Goal: Task Accomplishment & Management: Manage account settings

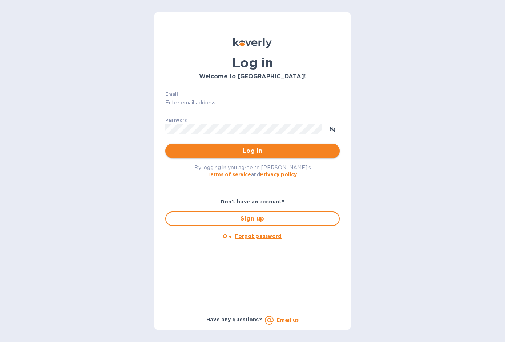
type input "[EMAIL_ADDRESS][DOMAIN_NAME]"
click at [229, 148] on span "Log in" at bounding box center [252, 151] width 163 height 9
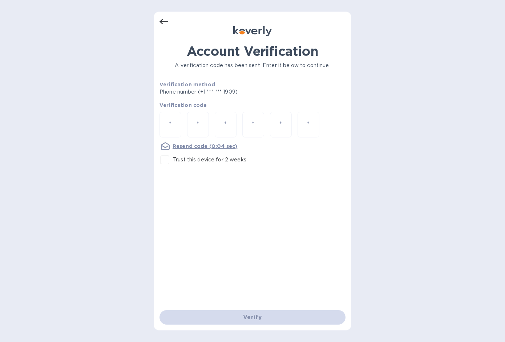
click at [169, 126] on input "number" at bounding box center [170, 124] width 9 height 13
type input "7"
type input "5"
type input "0"
type input "1"
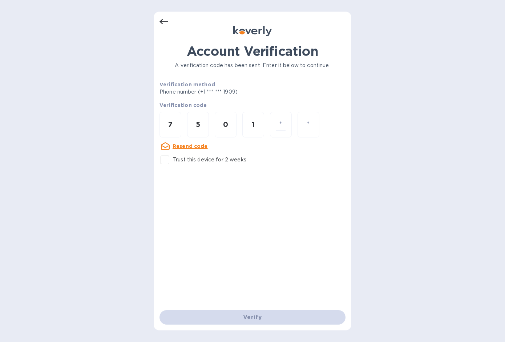
type input "7"
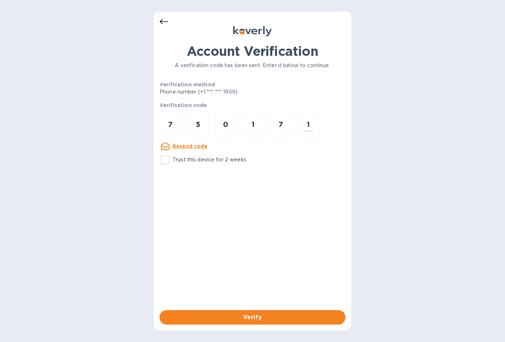
type input "1"
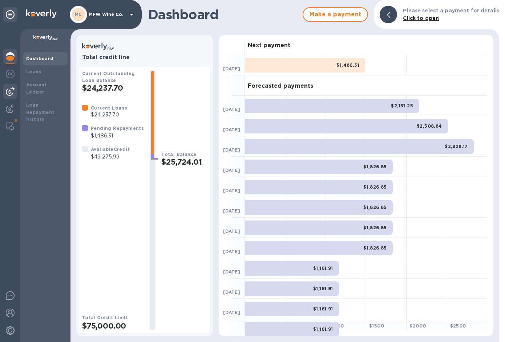
click at [13, 91] on img at bounding box center [10, 91] width 9 height 9
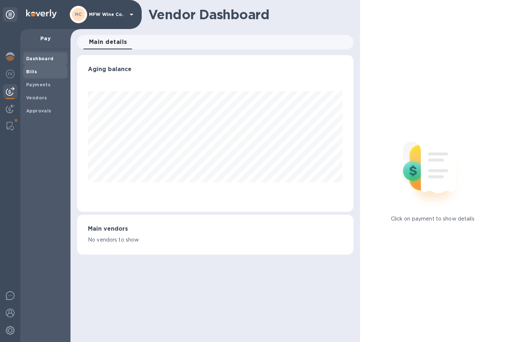
click at [36, 71] on b "Bills" at bounding box center [31, 71] width 11 height 5
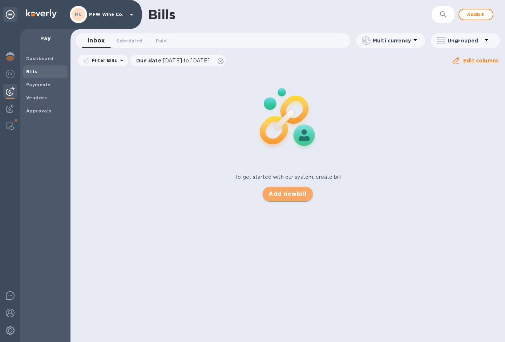
click at [291, 193] on span "Add new bill" at bounding box center [287, 194] width 38 height 9
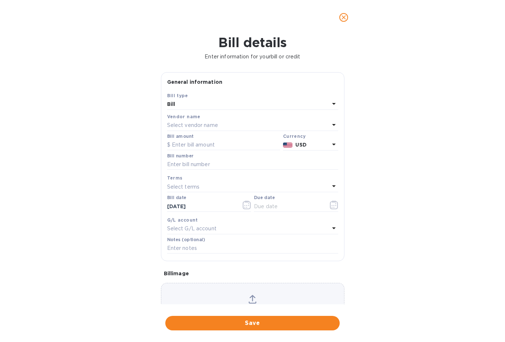
click at [187, 126] on p "Select vendor name" at bounding box center [192, 126] width 51 height 8
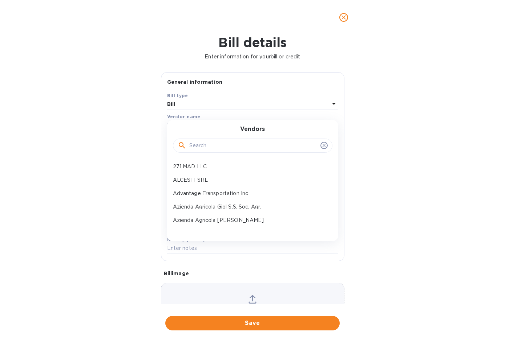
click at [204, 146] on input "text" at bounding box center [253, 146] width 128 height 11
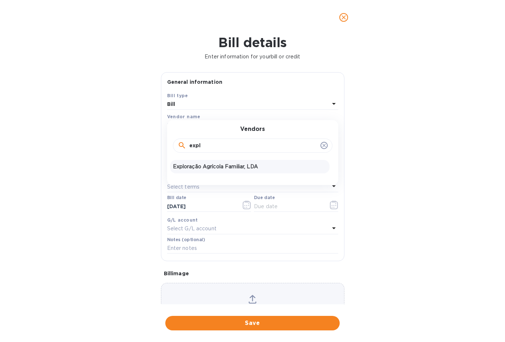
type input "expl"
drag, startPoint x: 232, startPoint y: 168, endPoint x: 238, endPoint y: 168, distance: 5.8
click at [232, 168] on p "Exploração Agrícola Familiar, LDA" at bounding box center [250, 167] width 154 height 8
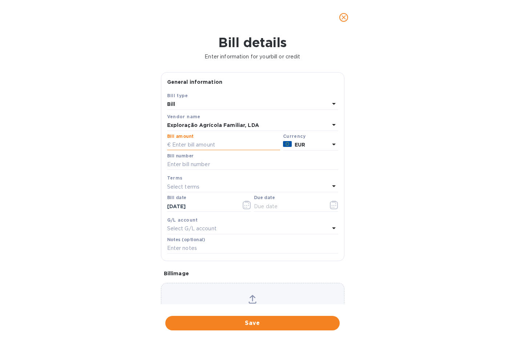
click at [224, 145] on input "text" at bounding box center [223, 145] width 113 height 11
type input "3,763.20"
click at [208, 165] on input "text" at bounding box center [252, 164] width 171 height 11
type input "25 56-1"
click at [330, 208] on icon "button" at bounding box center [334, 205] width 8 height 9
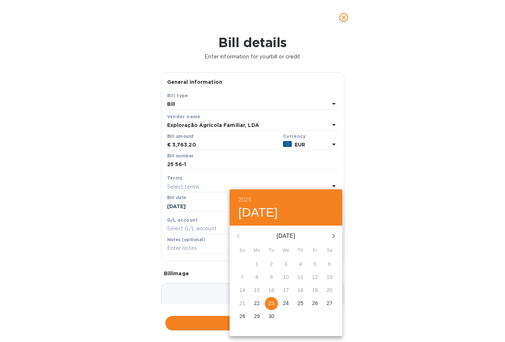
click at [270, 302] on p "23" at bounding box center [271, 303] width 6 height 7
type input "[DATE]"
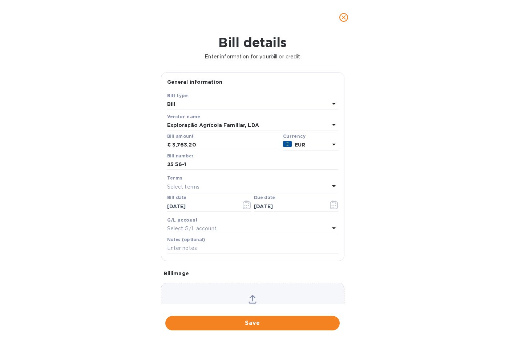
click at [209, 228] on p "Select G/L account" at bounding box center [191, 229] width 49 height 8
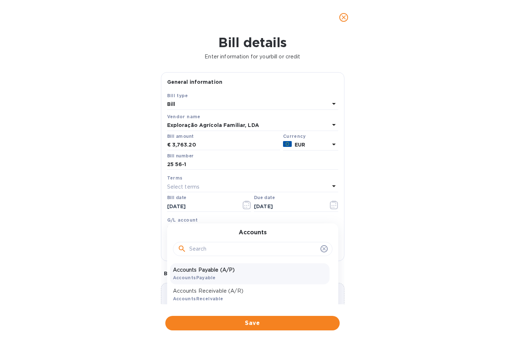
click at [188, 273] on p "Accounts Payable (A/P)" at bounding box center [250, 270] width 154 height 8
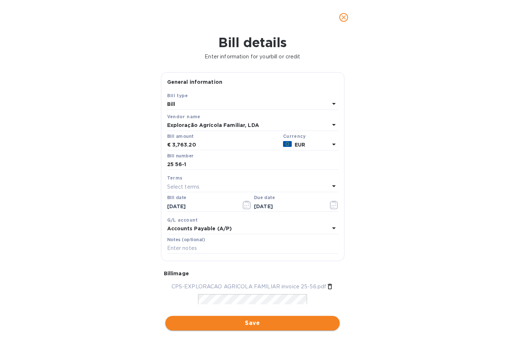
click at [247, 322] on span "Save" at bounding box center [252, 323] width 163 height 9
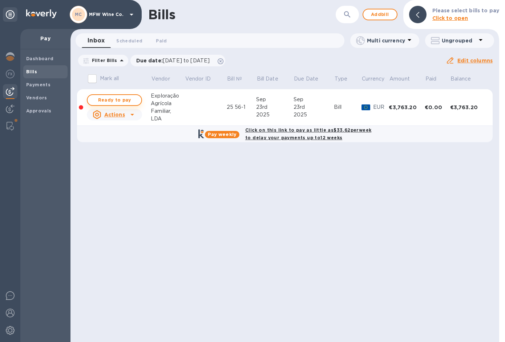
click at [114, 99] on span "Ready to pay" at bounding box center [114, 100] width 42 height 9
checkbox input "true"
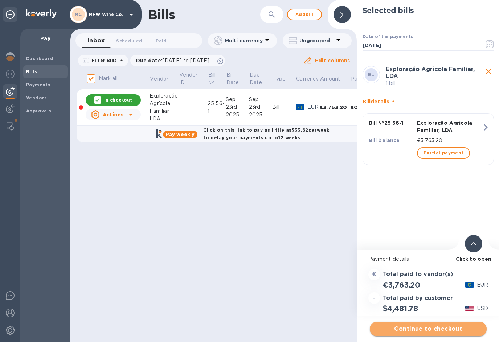
click at [403, 326] on span "Continue to checkout" at bounding box center [428, 329] width 105 height 9
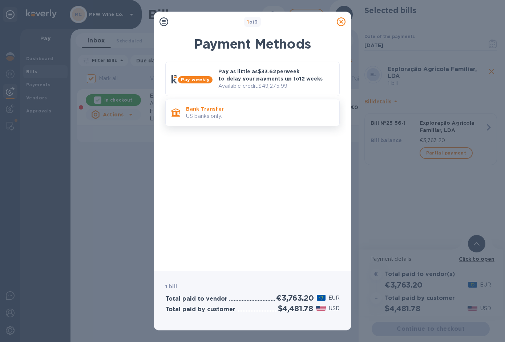
click at [224, 116] on p "US banks only." at bounding box center [259, 117] width 147 height 8
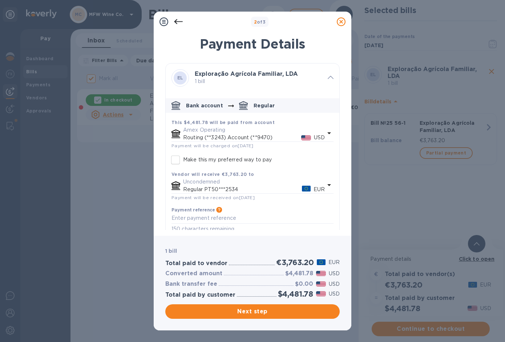
click at [213, 134] on p "Amex Operating" at bounding box center [254, 130] width 142 height 8
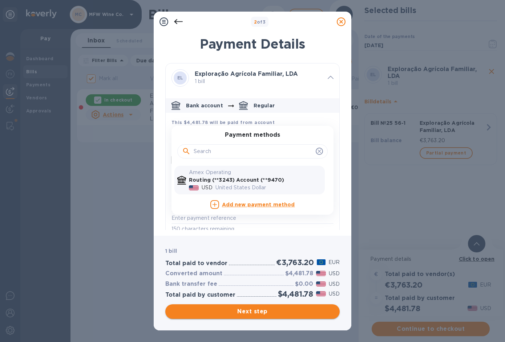
click at [239, 311] on span "Next step" at bounding box center [252, 312] width 163 height 9
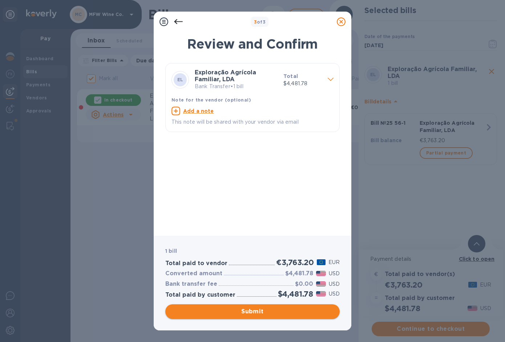
click at [238, 312] on span "Submit" at bounding box center [252, 312] width 163 height 9
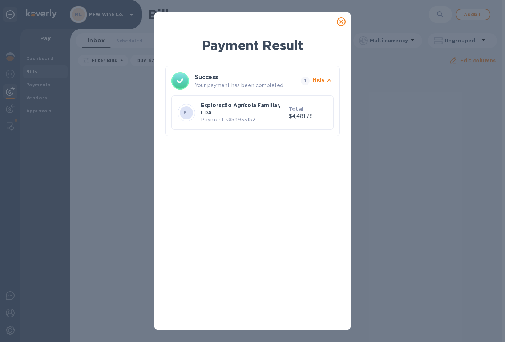
click at [341, 24] on icon at bounding box center [341, 21] width 9 height 9
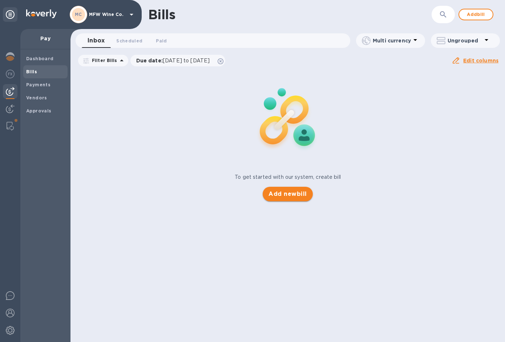
click at [278, 194] on span "Add new bill" at bounding box center [287, 194] width 38 height 9
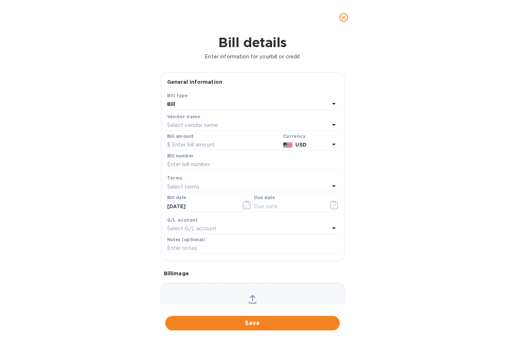
click at [185, 126] on p "Select vendor name" at bounding box center [192, 126] width 51 height 8
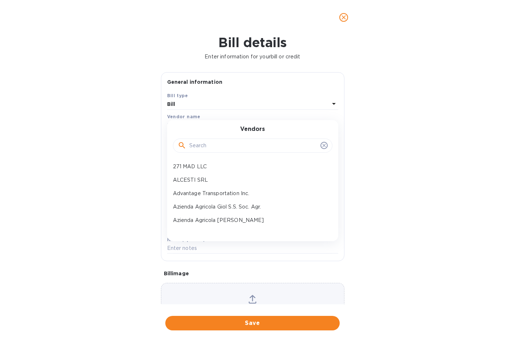
click at [200, 145] on input "text" at bounding box center [253, 146] width 128 height 11
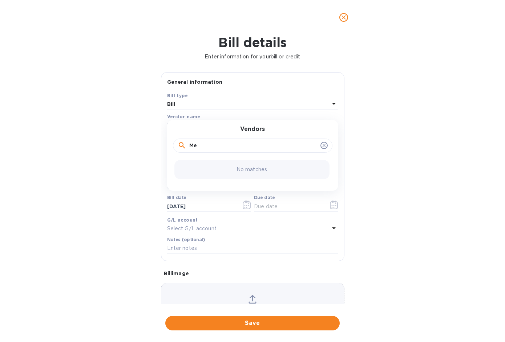
type input "M"
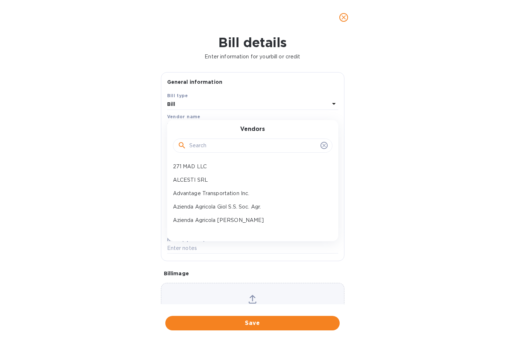
click at [68, 95] on div "Bill details Enter information for your bill or credit General information Save…" at bounding box center [252, 189] width 505 height 308
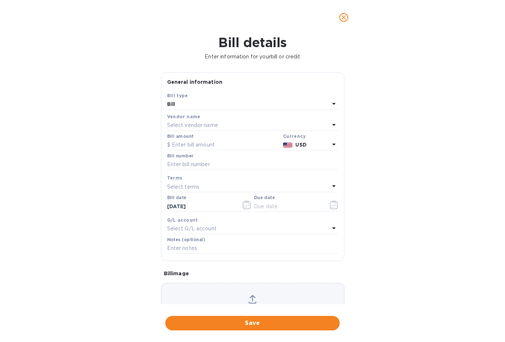
click at [343, 19] on icon "close" at bounding box center [343, 17] width 7 height 7
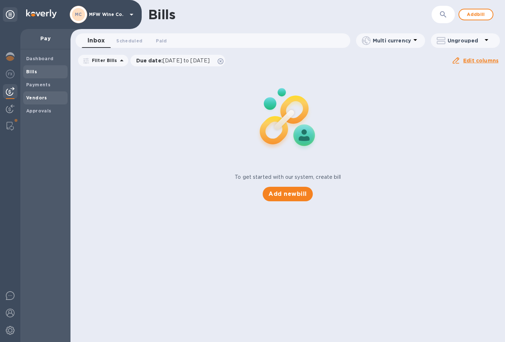
click at [38, 100] on b "Vendors" at bounding box center [36, 97] width 21 height 5
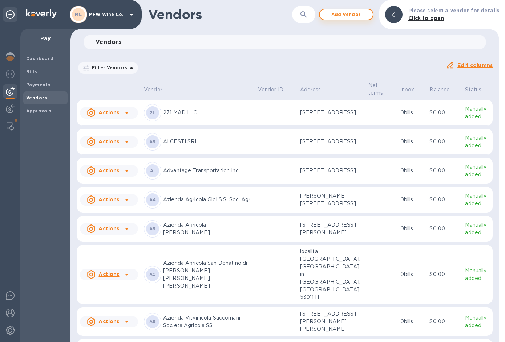
click at [358, 15] on span "Add vendor" at bounding box center [345, 14] width 41 height 9
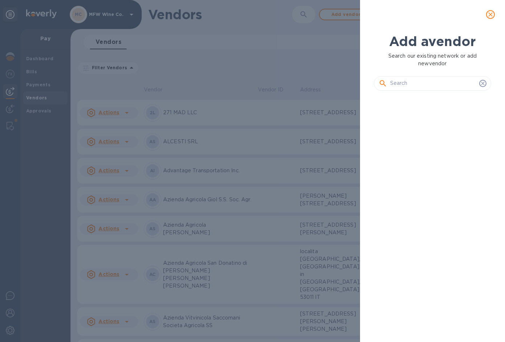
scroll to position [221, 120]
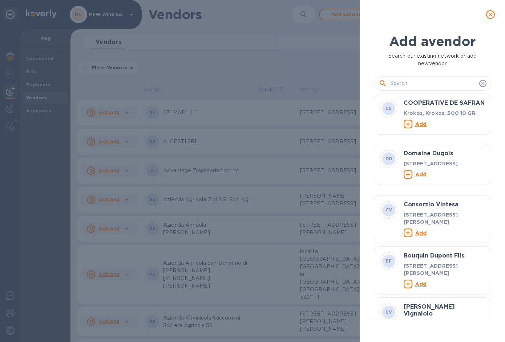
click at [401, 85] on input "text" at bounding box center [433, 83] width 86 height 11
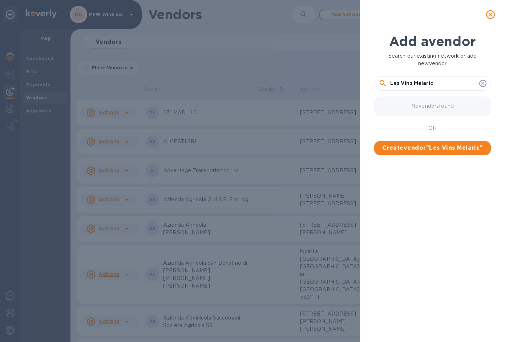
type input "Les Vins Melaric"
click at [432, 147] on span "Create vendor " Les Vins Melaric "" at bounding box center [432, 148] width 106 height 9
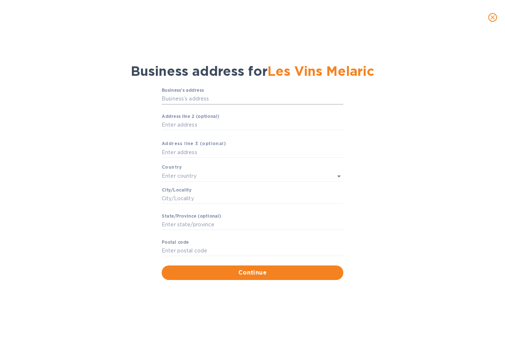
click at [181, 102] on input "Business’s аddress" at bounding box center [253, 99] width 182 height 11
type input "[STREET_ADDRESS]"
type input "[GEOGRAPHIC_DATA]"
type input "Doué-en-[GEOGRAPHIC_DATA]"
type input "[GEOGRAPHIC_DATA]"
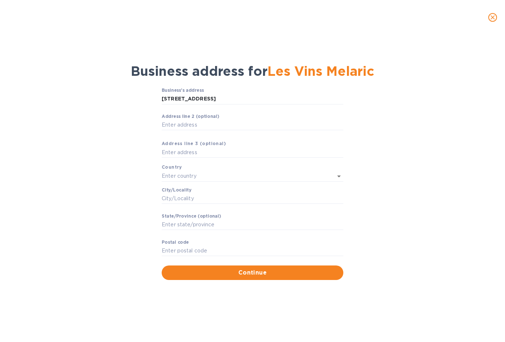
type input "49700"
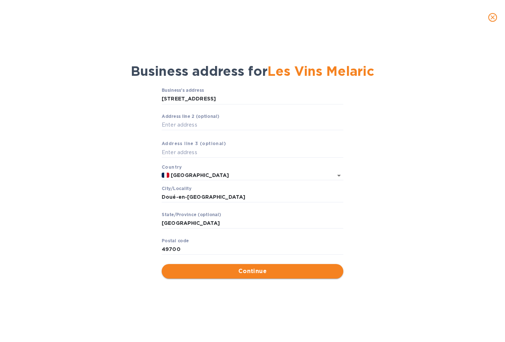
click at [245, 274] on span "Continue" at bounding box center [252, 271] width 170 height 9
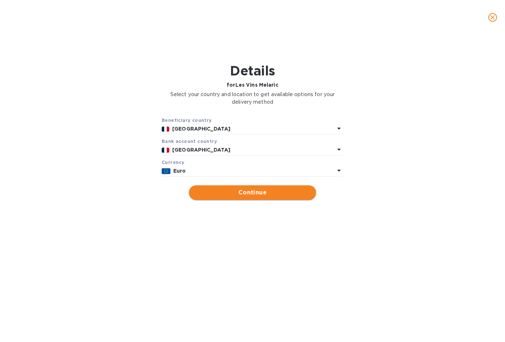
click at [251, 194] on span "Continue" at bounding box center [252, 192] width 115 height 9
type input "Les Vins Melaric"
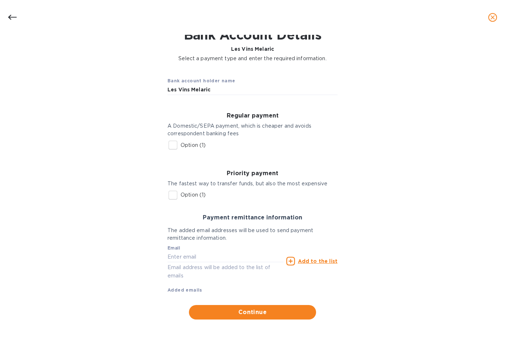
scroll to position [36, 0]
click at [175, 147] on input "Option (1)" at bounding box center [172, 145] width 15 height 15
checkbox input "true"
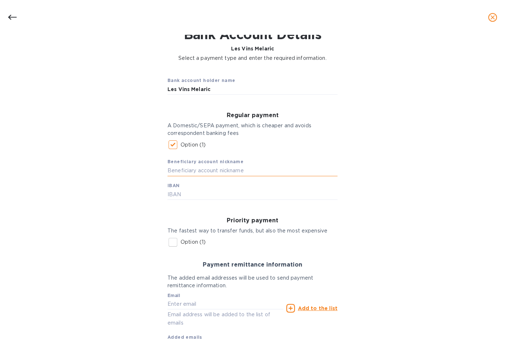
click at [191, 171] on input "text" at bounding box center [252, 171] width 170 height 11
click at [174, 196] on input "text" at bounding box center [252, 195] width 170 height 11
type input "F"
click at [168, 242] on input "Option (1)" at bounding box center [172, 242] width 15 height 15
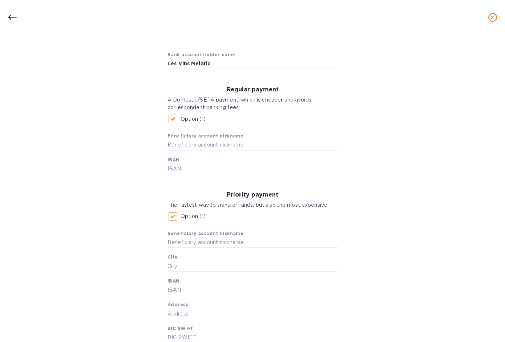
scroll to position [93, 0]
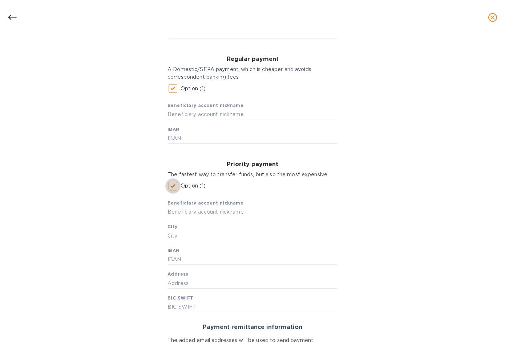
click at [174, 185] on input "Option (1)" at bounding box center [172, 186] width 15 height 15
checkbox input "false"
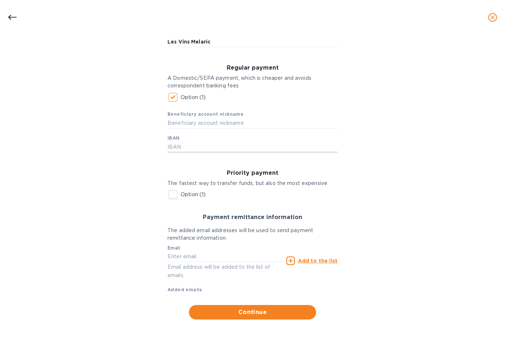
click at [178, 144] on input "text" at bounding box center [252, 147] width 170 height 11
type input "[FINANCIAL_ID]"
click at [191, 122] on input "text" at bounding box center [252, 123] width 170 height 11
type input "Melaric"
click at [212, 253] on input "text" at bounding box center [225, 257] width 116 height 11
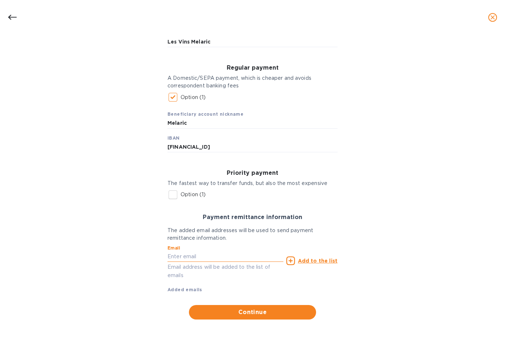
paste input "[EMAIL_ADDRESS][DOMAIN_NAME]"
type input "[EMAIL_ADDRESS][DOMAIN_NAME]"
click at [291, 260] on icon at bounding box center [290, 261] width 9 height 9
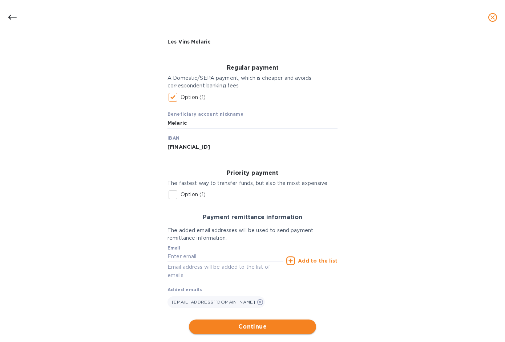
click at [244, 326] on span "Continue" at bounding box center [252, 327] width 115 height 9
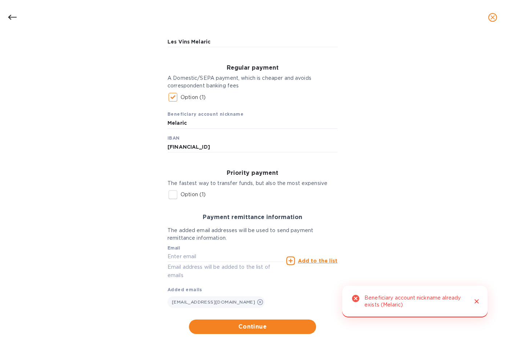
click at [477, 300] on icon "Close" at bounding box center [476, 301] width 7 height 7
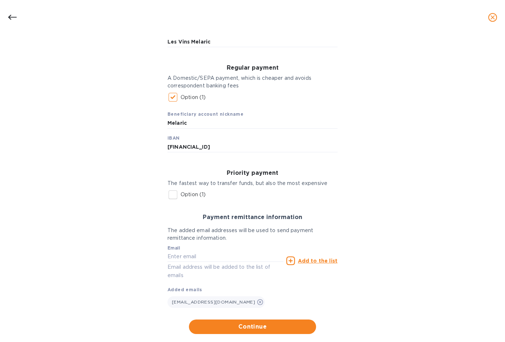
click at [10, 16] on icon at bounding box center [12, 17] width 9 height 5
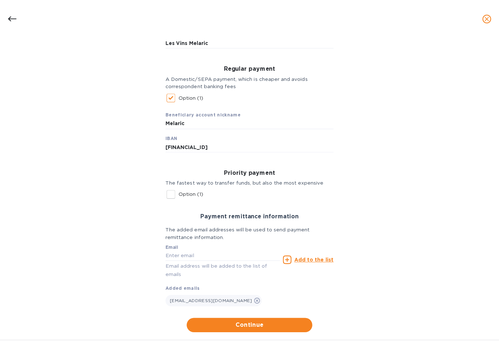
scroll to position [0, 0]
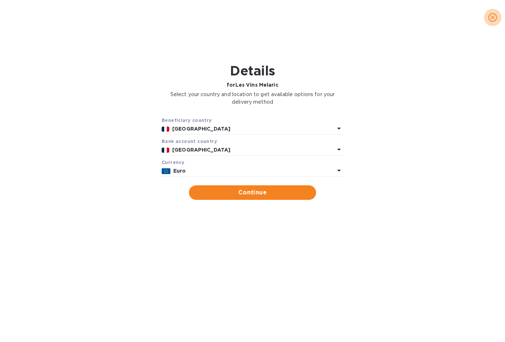
click at [492, 18] on icon "close" at bounding box center [492, 17] width 7 height 7
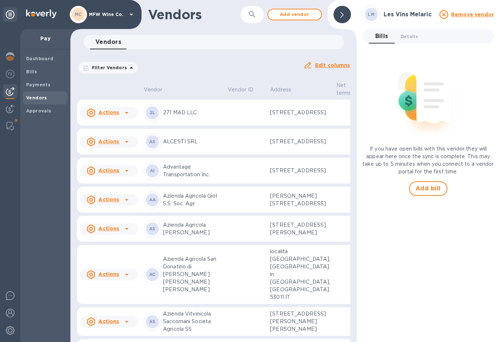
click at [142, 41] on div "Vendors 0" at bounding box center [217, 42] width 254 height 15
click at [252, 14] on icon "button" at bounding box center [252, 14] width 9 height 9
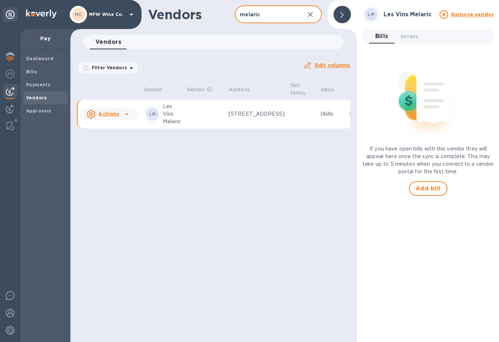
type input "melaric"
click at [125, 119] on icon at bounding box center [126, 114] width 9 height 9
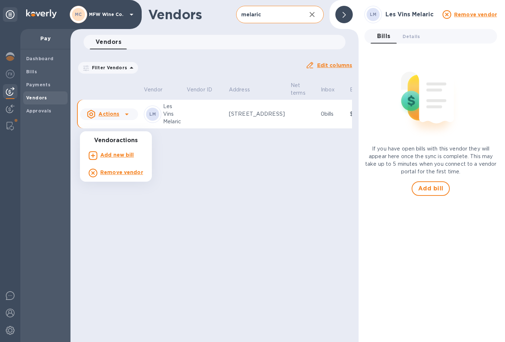
click at [119, 128] on div at bounding box center [252, 171] width 505 height 342
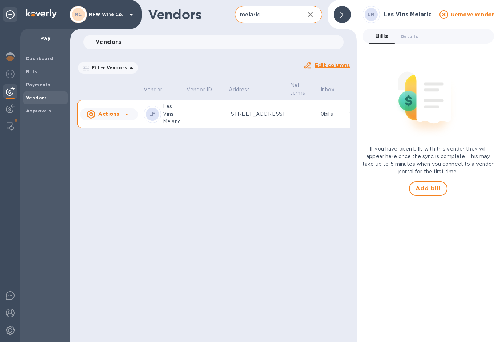
click at [163, 126] on div "LM Les Vins Melaric" at bounding box center [162, 114] width 37 height 23
click at [149, 117] on b "LM" at bounding box center [152, 113] width 7 height 5
click at [106, 117] on u "Actions" at bounding box center [108, 114] width 21 height 6
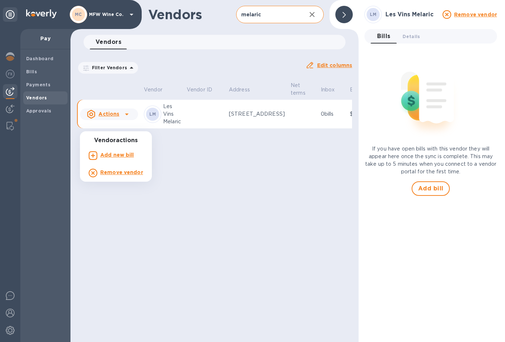
click at [32, 73] on div at bounding box center [252, 171] width 505 height 342
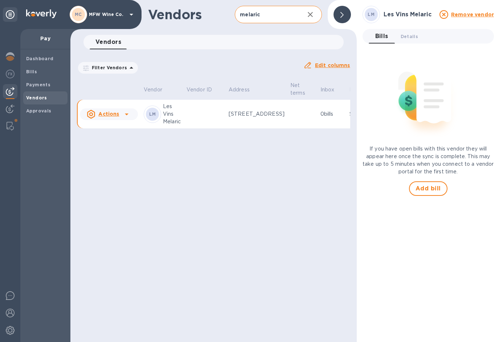
click at [32, 71] on b "Bills" at bounding box center [31, 71] width 11 height 5
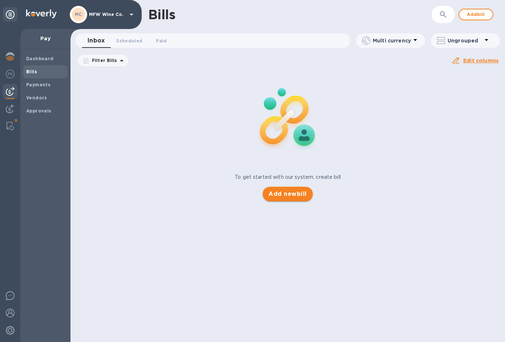
click at [281, 193] on span "Add new bill" at bounding box center [287, 194] width 38 height 9
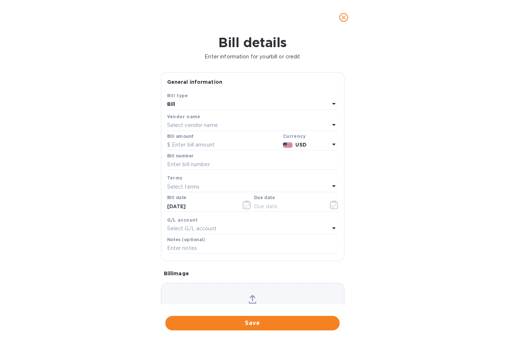
click at [193, 127] on p "Select vendor name" at bounding box center [192, 126] width 51 height 8
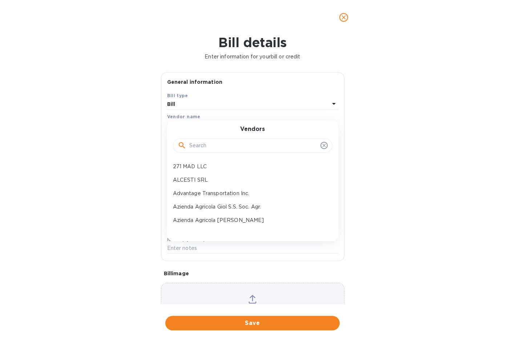
click at [199, 143] on input "text" at bounding box center [253, 146] width 128 height 11
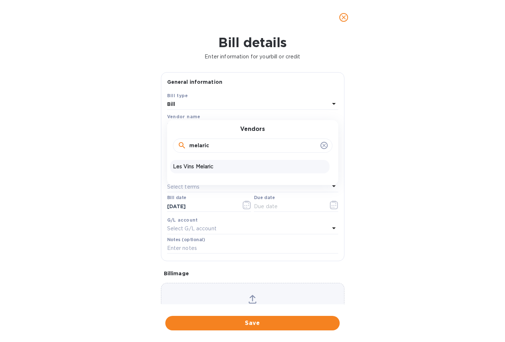
type input "melaric"
click at [204, 167] on p "Les Vins Melaric" at bounding box center [250, 167] width 154 height 8
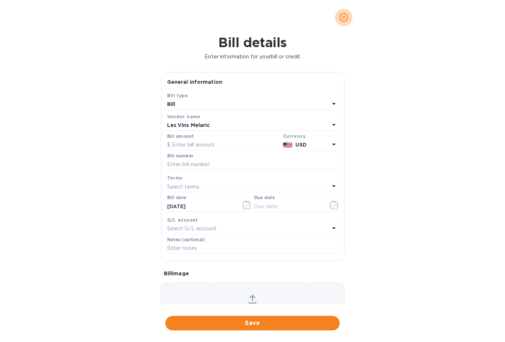
click at [345, 15] on icon "close" at bounding box center [343, 17] width 4 height 4
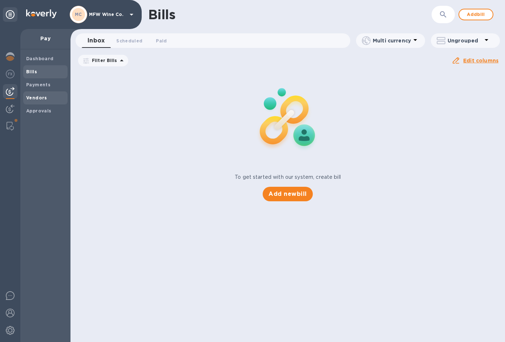
click at [33, 96] on b "Vendors" at bounding box center [36, 97] width 21 height 5
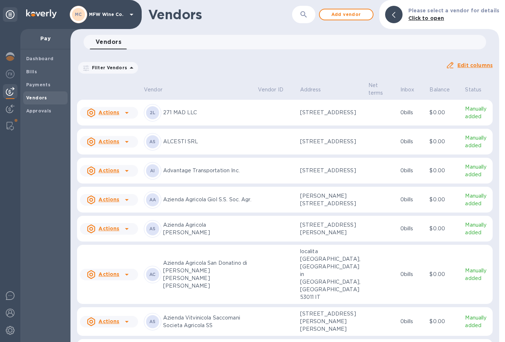
click at [308, 14] on icon "button" at bounding box center [303, 14] width 9 height 9
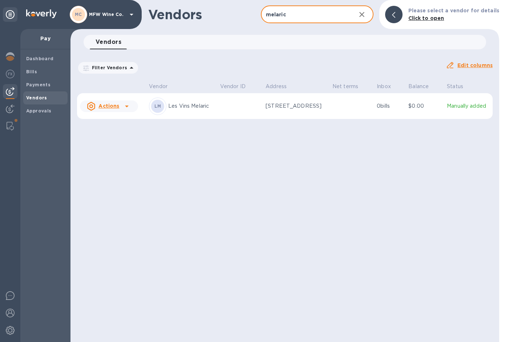
type input "melaric"
click at [456, 109] on p "Manually added" at bounding box center [468, 106] width 43 height 8
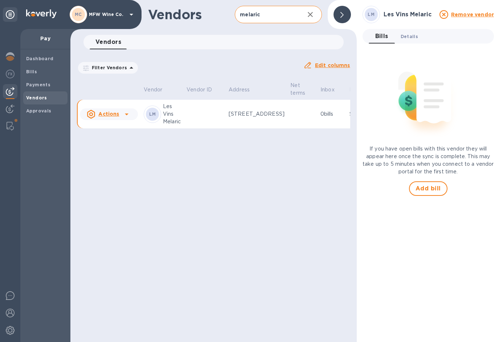
click at [408, 36] on span "Details 0" at bounding box center [409, 37] width 17 height 8
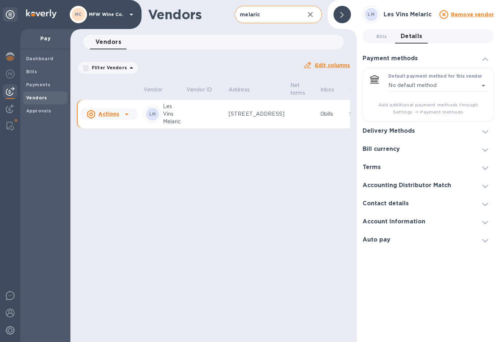
click at [483, 132] on icon at bounding box center [485, 131] width 6 height 3
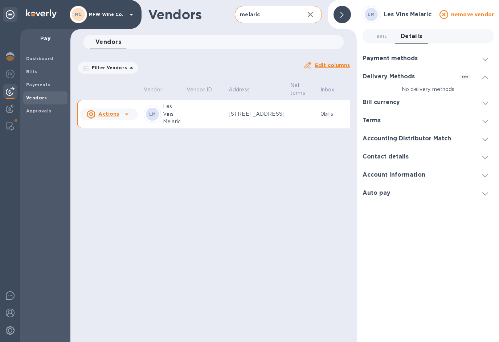
click at [485, 77] on icon at bounding box center [485, 77] width 6 height 3
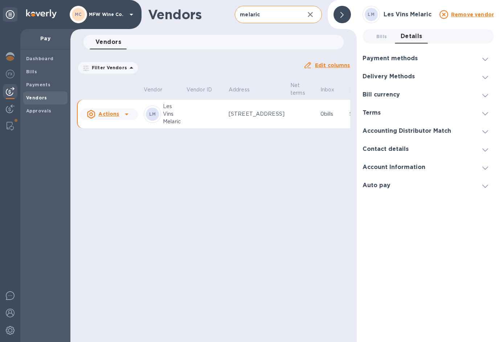
click at [486, 165] on span at bounding box center [485, 167] width 6 height 7
click at [484, 150] on icon at bounding box center [485, 149] width 6 height 3
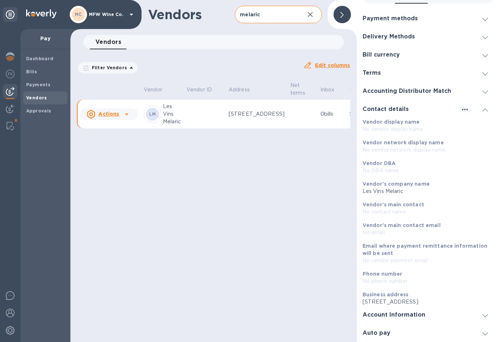
scroll to position [5, 0]
click at [484, 106] on span at bounding box center [485, 109] width 6 height 7
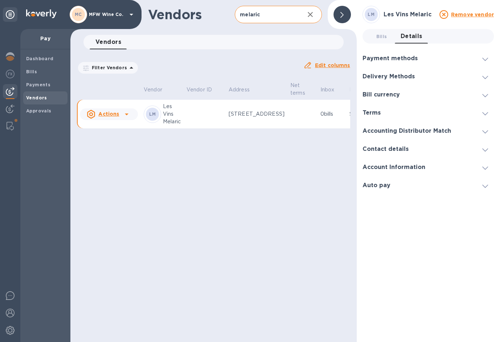
click at [486, 91] on span at bounding box center [485, 94] width 6 height 7
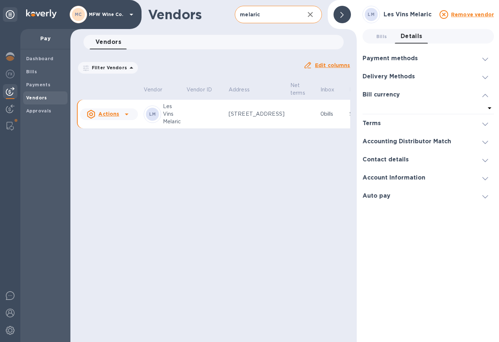
click at [486, 94] on icon at bounding box center [485, 95] width 6 height 3
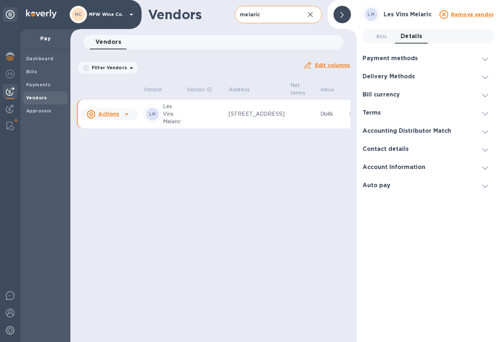
click at [486, 76] on icon at bounding box center [485, 77] width 6 height 3
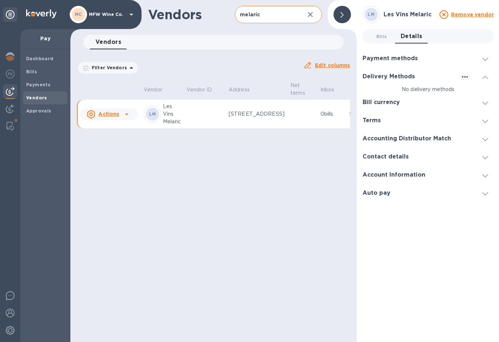
click at [486, 76] on icon at bounding box center [485, 77] width 6 height 3
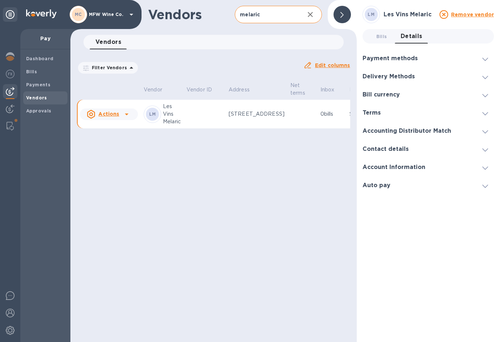
click at [128, 118] on icon at bounding box center [126, 114] width 9 height 9
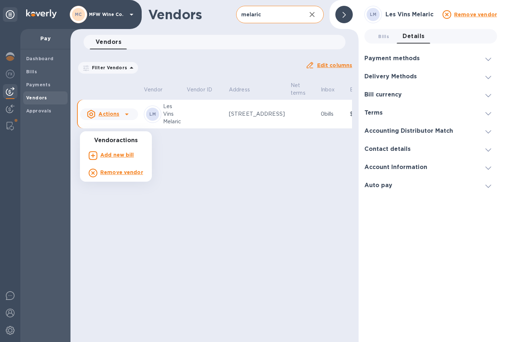
click at [208, 187] on div at bounding box center [252, 171] width 505 height 342
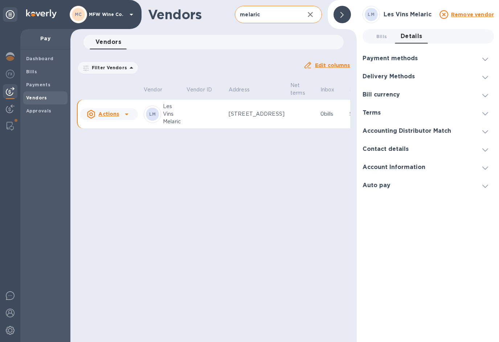
click at [447, 15] on icon at bounding box center [444, 14] width 9 height 9
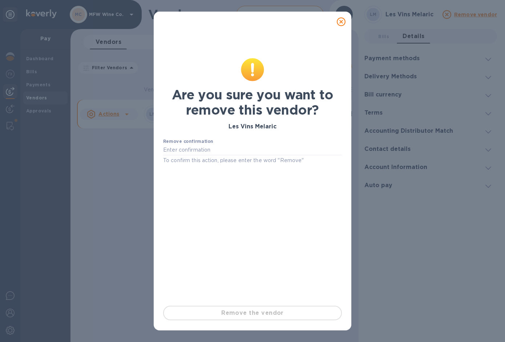
click at [338, 21] on icon at bounding box center [341, 21] width 9 height 9
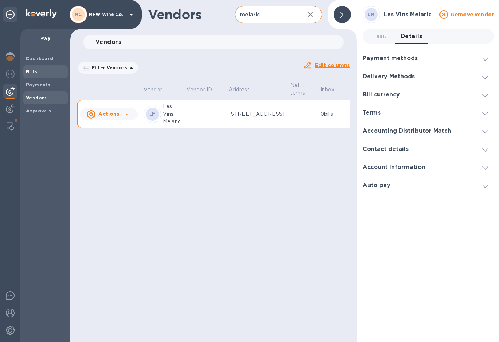
click at [29, 72] on b "Bills" at bounding box center [31, 71] width 11 height 5
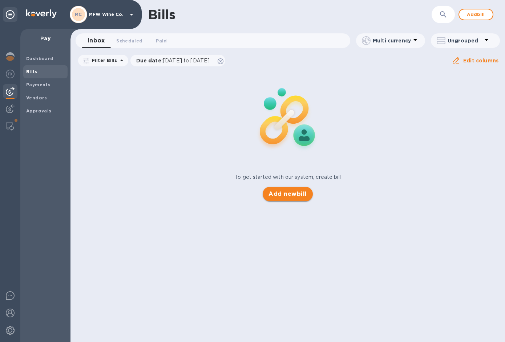
click at [280, 195] on span "Add new bill" at bounding box center [287, 194] width 38 height 9
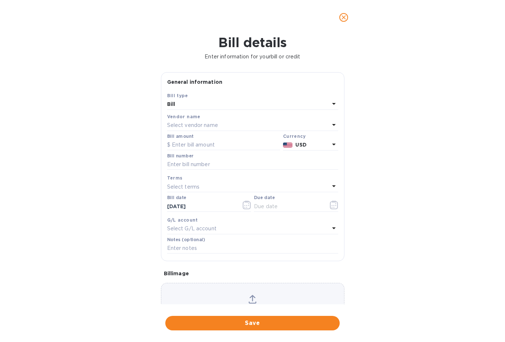
click at [182, 127] on p "Select vendor name" at bounding box center [192, 126] width 51 height 8
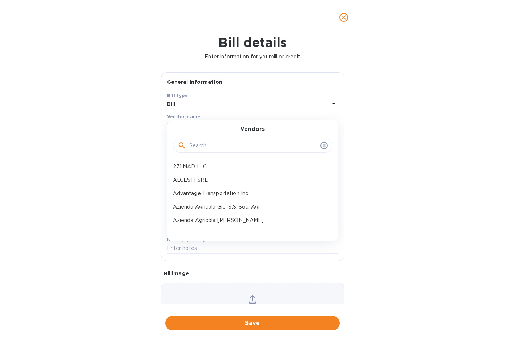
drag, startPoint x: 200, startPoint y: 146, endPoint x: 204, endPoint y: 144, distance: 4.2
click at [200, 146] on input "text" at bounding box center [253, 146] width 128 height 11
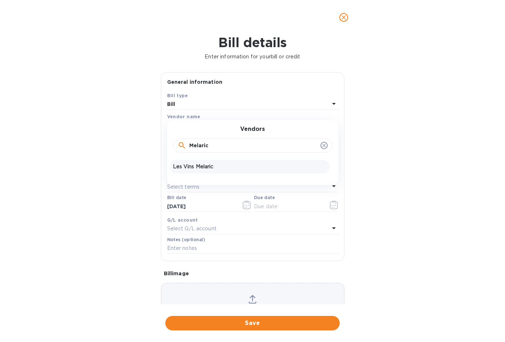
type input "Melaric"
click at [204, 164] on p "Les Vins Melaric" at bounding box center [250, 167] width 154 height 8
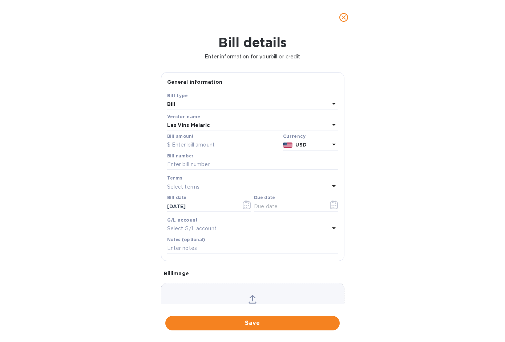
click at [331, 146] on icon at bounding box center [333, 144] width 9 height 9
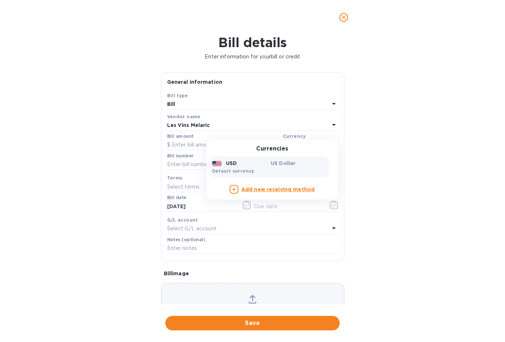
click at [386, 146] on div "Bill details Enter information for your bill or credit General information Save…" at bounding box center [252, 189] width 505 height 308
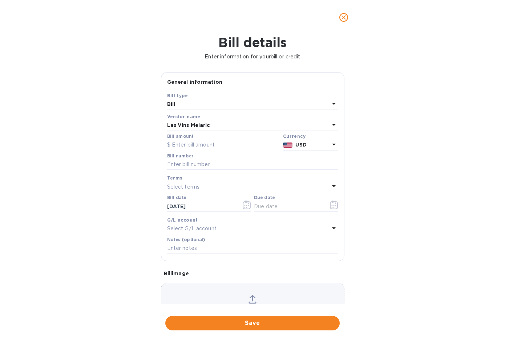
click at [342, 18] on icon "close" at bounding box center [343, 17] width 7 height 7
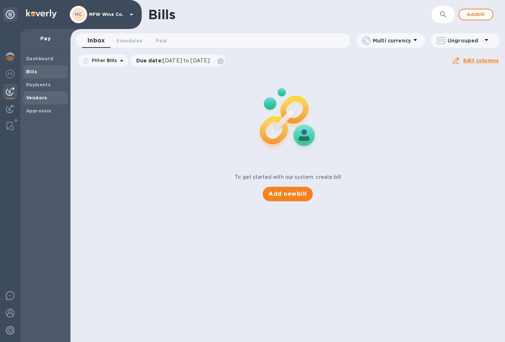
click at [27, 96] on b "Vendors" at bounding box center [36, 97] width 21 height 5
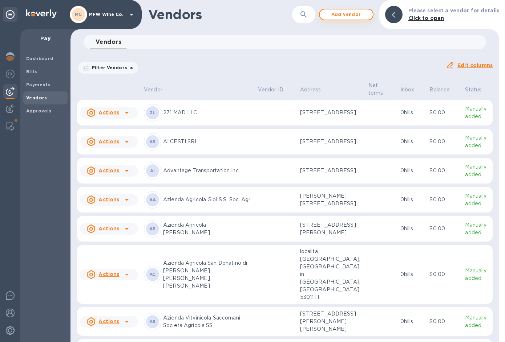
click at [339, 15] on span "Add vendor" at bounding box center [345, 14] width 41 height 9
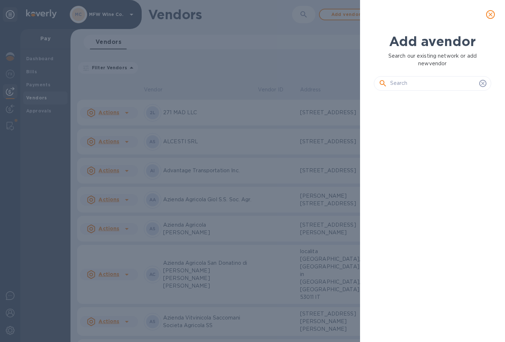
scroll to position [221, 120]
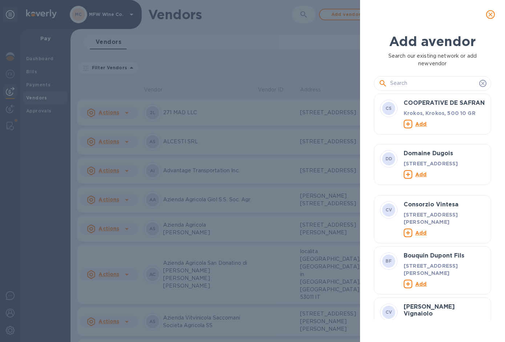
click at [408, 88] on input "text" at bounding box center [433, 83] width 86 height 11
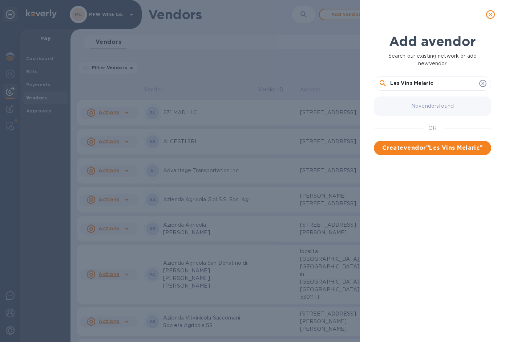
type input "Les Vins Melaric"
click at [490, 14] on icon "close" at bounding box center [490, 14] width 4 height 4
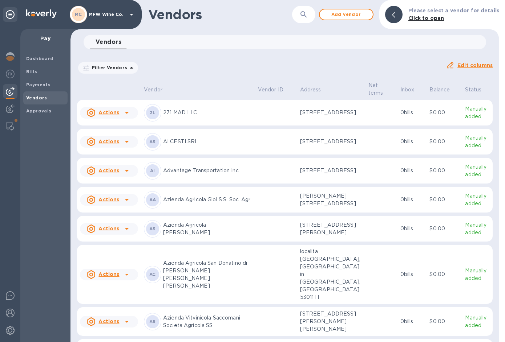
click at [304, 17] on icon "button" at bounding box center [303, 14] width 9 height 9
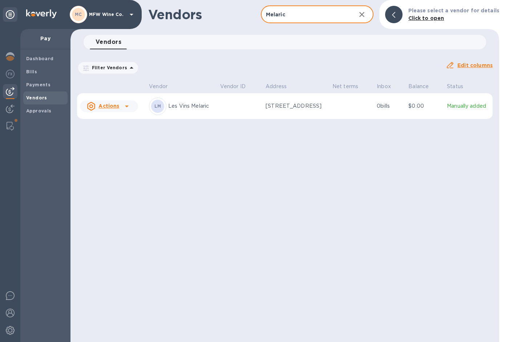
type input "Melaric"
click at [446, 105] on td "Manually added" at bounding box center [468, 106] width 49 height 26
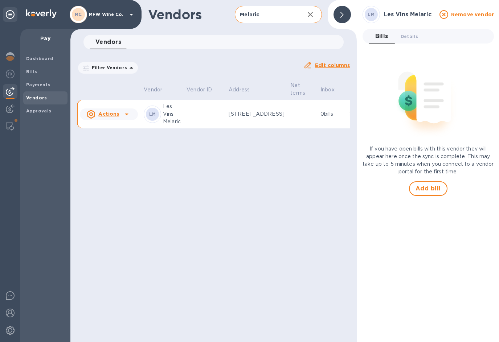
click at [464, 13] on u "Remove vendor" at bounding box center [472, 15] width 43 height 6
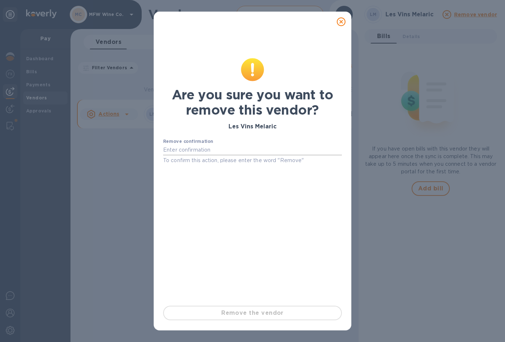
click at [188, 149] on input "text" at bounding box center [252, 150] width 179 height 11
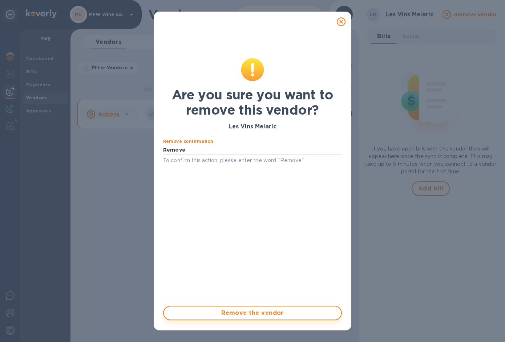
type input "Remove"
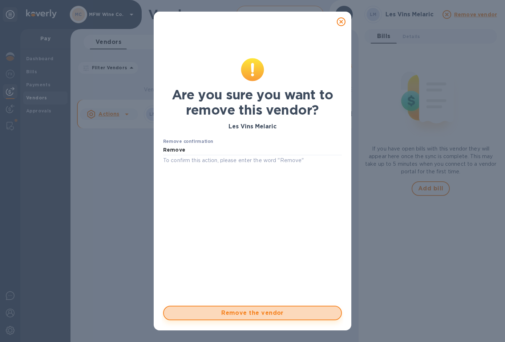
click at [206, 314] on span "Remove the vendor" at bounding box center [253, 313] width 166 height 9
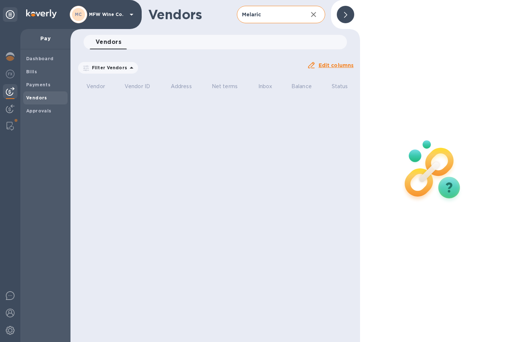
click at [314, 13] on icon "button" at bounding box center [313, 14] width 9 height 9
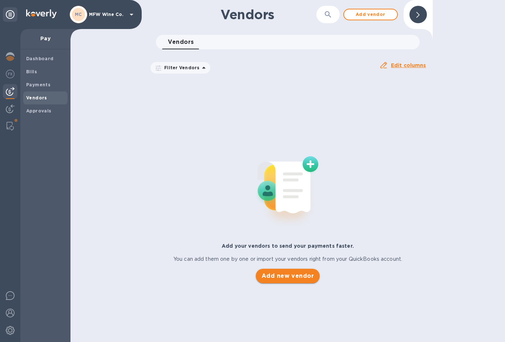
click at [285, 277] on span "Add new vendor" at bounding box center [287, 276] width 52 height 9
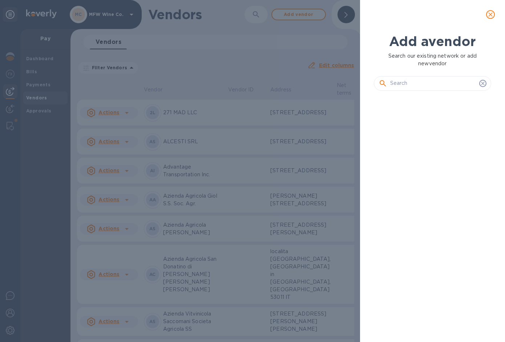
scroll to position [221, 120]
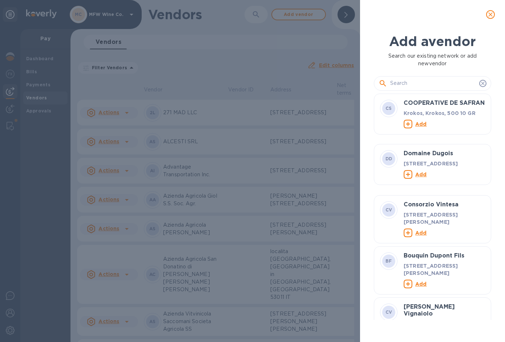
click at [428, 86] on input "text" at bounding box center [433, 83] width 86 height 11
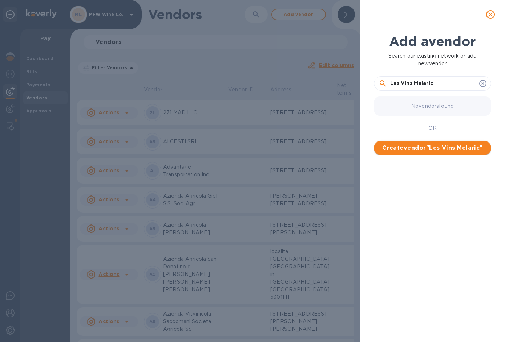
type input "Les Vins Melaric"
click at [438, 146] on span "Create vendor " Les Vins Melaric "" at bounding box center [432, 148] width 106 height 9
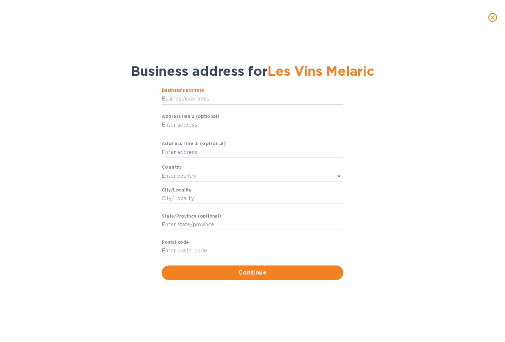
click at [194, 98] on input "Business’s аddress" at bounding box center [253, 99] width 182 height 11
type input "[STREET_ADDRESS]"
type input "[GEOGRAPHIC_DATA]"
type input "Doué-en-[GEOGRAPHIC_DATA]"
type input "[GEOGRAPHIC_DATA]"
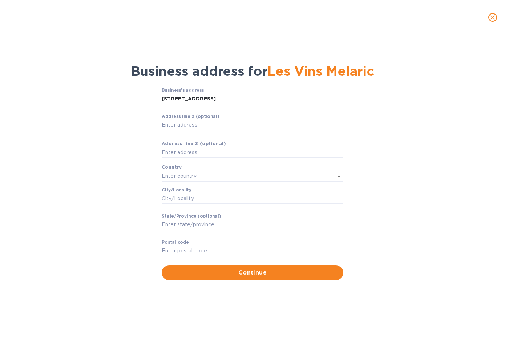
type input "49700"
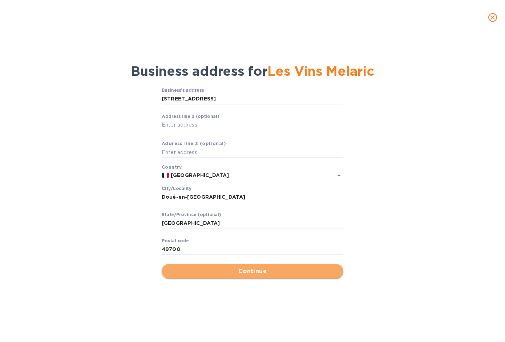
click at [240, 273] on span "Continue" at bounding box center [252, 271] width 170 height 9
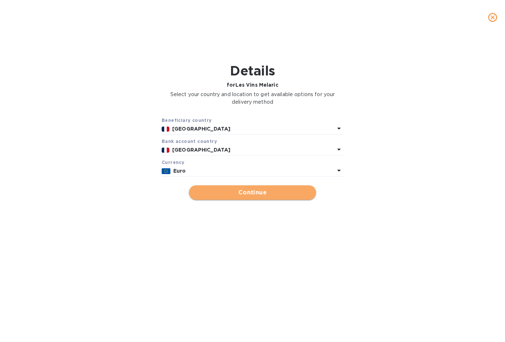
click at [235, 189] on span "Continue" at bounding box center [252, 192] width 115 height 9
type input "Les Vins Melaric"
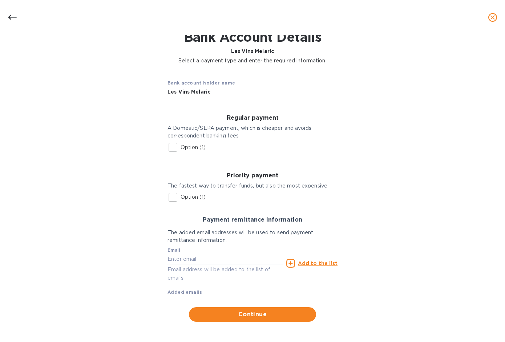
scroll to position [36, 0]
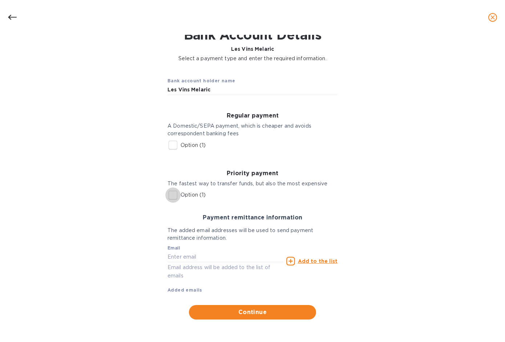
click at [172, 194] on input "Option (1)" at bounding box center [172, 195] width 15 height 15
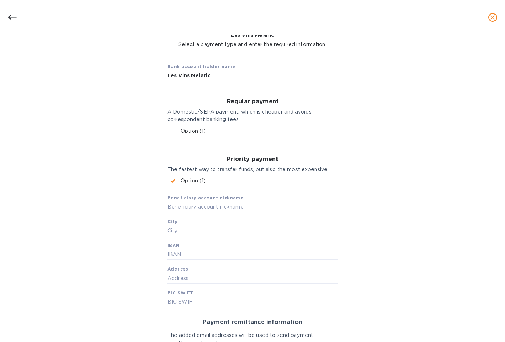
scroll to position [56, 0]
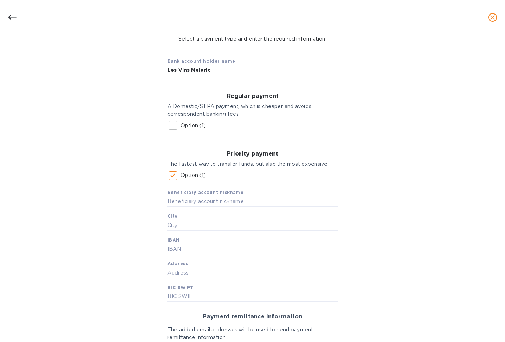
click at [173, 175] on input "Option (1)" at bounding box center [172, 175] width 15 height 15
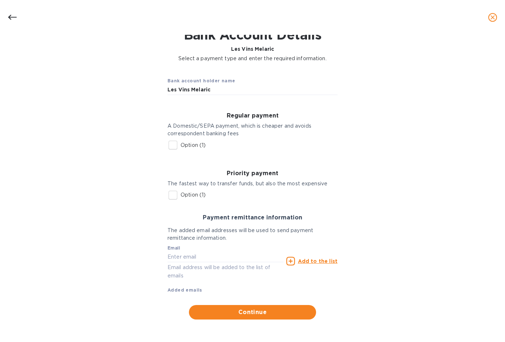
scroll to position [36, 0]
click at [173, 197] on input "Option (1)" at bounding box center [172, 195] width 15 height 15
checkbox input "true"
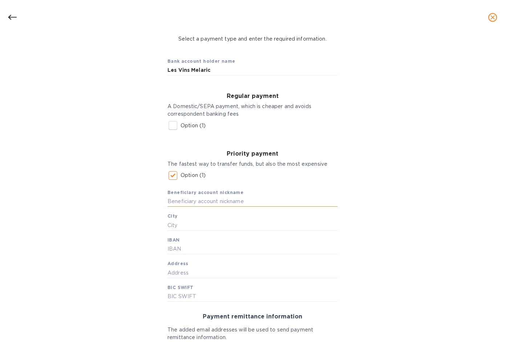
click at [178, 199] on input "text" at bounding box center [252, 201] width 170 height 11
type input "m"
type input "Melaric"
click at [186, 224] on input "text" at bounding box center [252, 225] width 170 height 11
type input "Doue la [PERSON_NAME]"
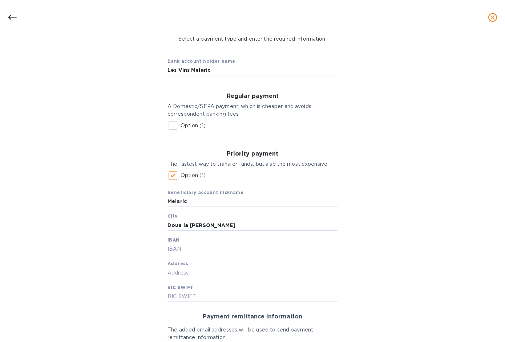
click at [201, 246] on input "text" at bounding box center [252, 249] width 170 height 11
type input "[FINANCIAL_ID]"
click at [213, 274] on input "text" at bounding box center [252, 273] width 170 height 11
click at [218, 292] on input "text" at bounding box center [252, 297] width 170 height 11
type input "[SWIFT_CODE]"
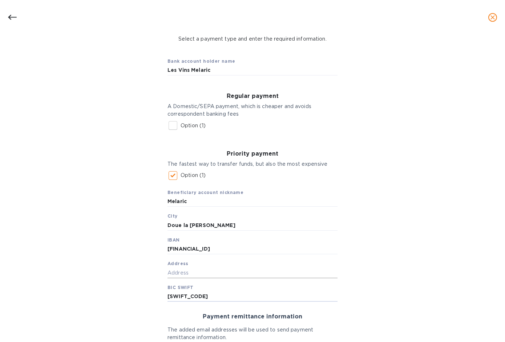
click at [203, 274] on input "text" at bounding box center [252, 273] width 170 height 11
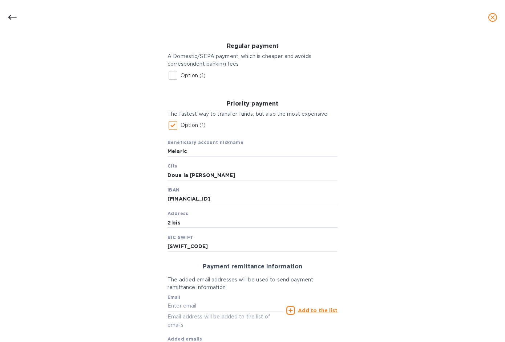
scroll to position [111, 0]
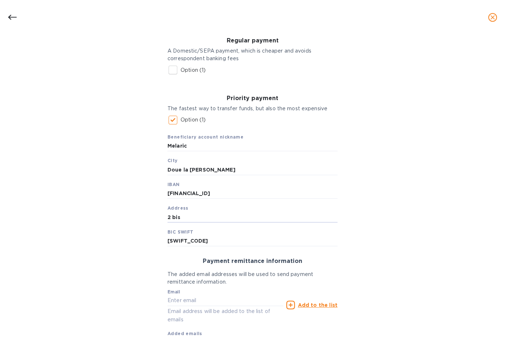
type input "2 bis"
drag, startPoint x: 192, startPoint y: 216, endPoint x: 150, endPoint y: 216, distance: 41.4
click at [150, 216] on div "Bank account holder name Les Vins Melaric Regular payment A Domestic/SEPA payme…" at bounding box center [252, 180] width 486 height 376
click at [355, 214] on div "Bank account holder name Les Vins Melaric Regular payment A Domestic/SEPA payme…" at bounding box center [252, 180] width 486 height 376
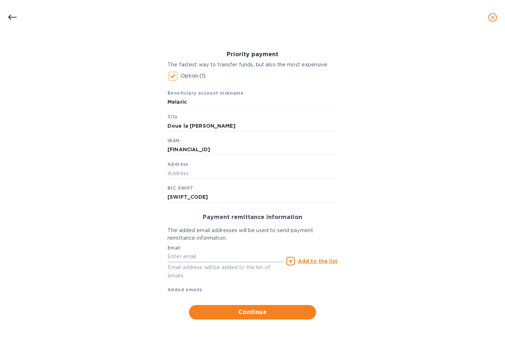
click at [250, 254] on input "text" at bounding box center [225, 257] width 116 height 11
paste input "[EMAIL_ADDRESS][DOMAIN_NAME]"
type input "[EMAIL_ADDRESS][DOMAIN_NAME]"
click at [289, 261] on icon at bounding box center [290, 261] width 9 height 9
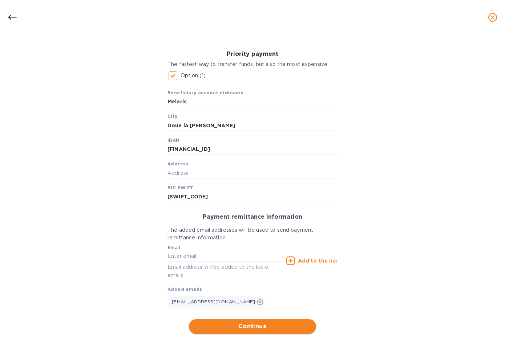
click at [244, 326] on span "Continue" at bounding box center [252, 326] width 115 height 9
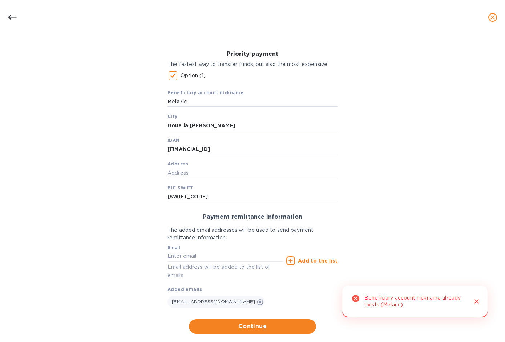
drag, startPoint x: 190, startPoint y: 99, endPoint x: 145, endPoint y: 102, distance: 45.1
click at [145, 102] on div "Bank account holder name Les Vins Melaric Regular payment A Domestic/SEPA payme…" at bounding box center [252, 142] width 486 height 391
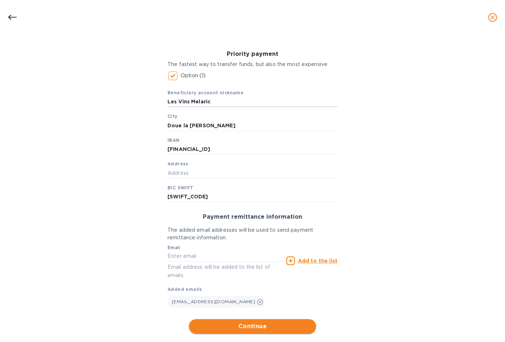
type input "Les Vins Melaric"
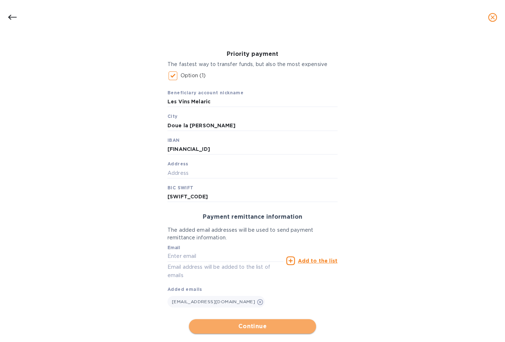
click at [242, 329] on span "Continue" at bounding box center [252, 326] width 115 height 9
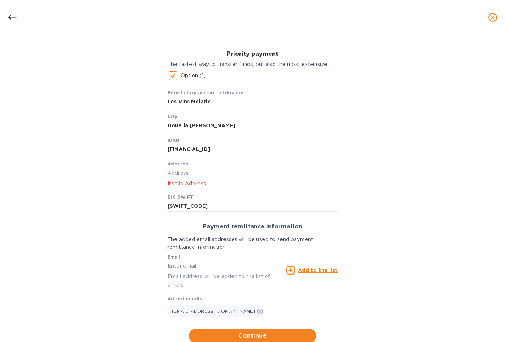
click at [174, 179] on div "Invalid Address" at bounding box center [252, 178] width 170 height 20
click at [175, 172] on input "text" at bounding box center [252, 173] width 170 height 11
type input "[STREET_ADDRESS]"
click at [347, 195] on div "Bank account holder name Les Vins Melaric Regular payment A Domestic/SEPA payme…" at bounding box center [252, 147] width 486 height 400
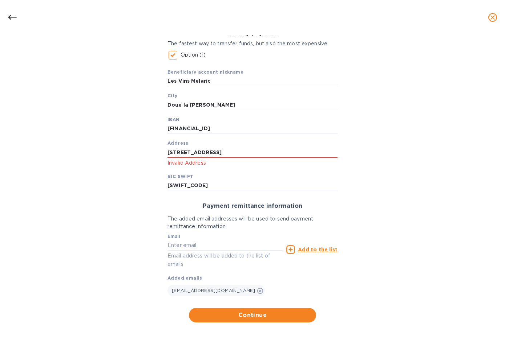
scroll to position [179, 0]
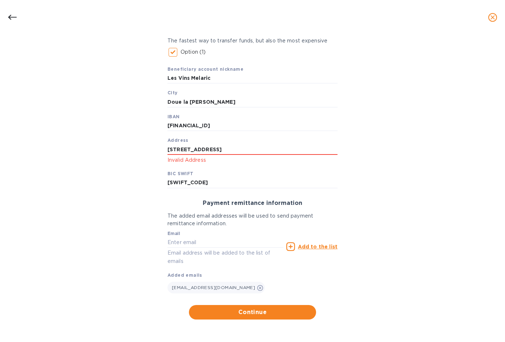
click at [390, 231] on div "Bank account holder name Les Vins Melaric Regular payment A Domestic/SEPA payme…" at bounding box center [252, 124] width 486 height 400
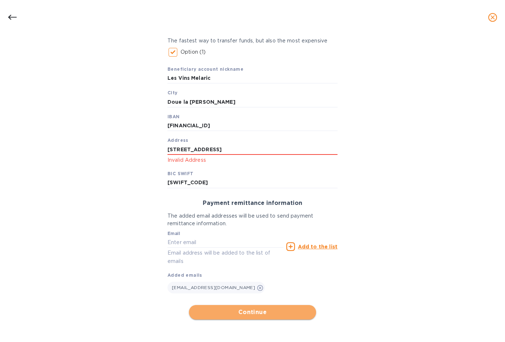
click at [248, 311] on span "Continue" at bounding box center [252, 312] width 115 height 9
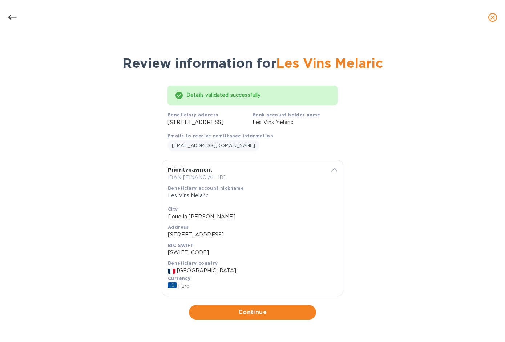
scroll to position [24, 0]
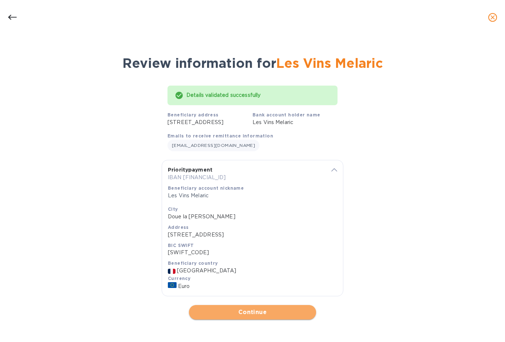
click at [247, 312] on span "Continue" at bounding box center [252, 312] width 115 height 9
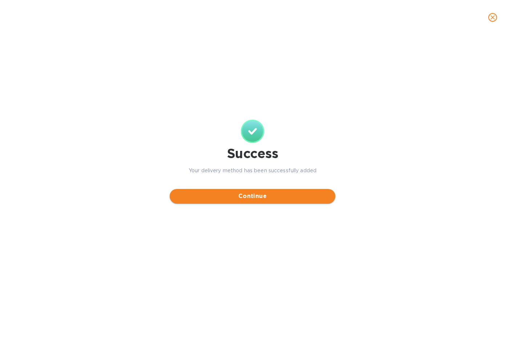
scroll to position [0, 0]
click at [245, 195] on span "Continue" at bounding box center [252, 196] width 154 height 9
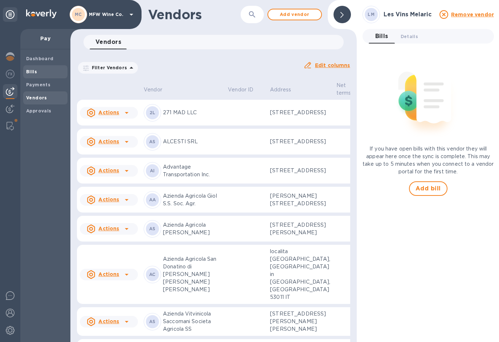
click at [28, 71] on b "Bills" at bounding box center [31, 71] width 11 height 5
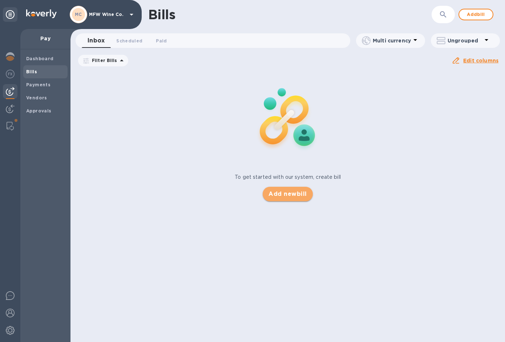
click at [276, 195] on span "Add new bill" at bounding box center [287, 194] width 38 height 9
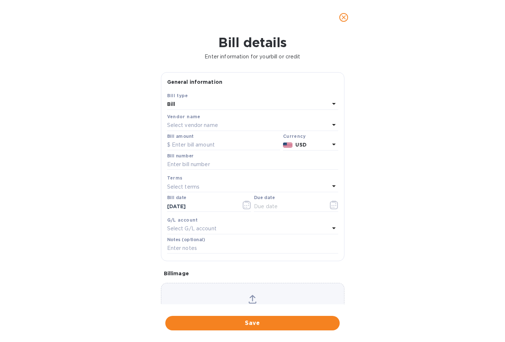
click at [209, 123] on p "Select vendor name" at bounding box center [192, 126] width 51 height 8
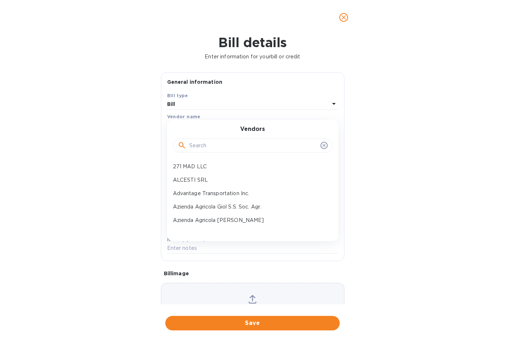
click at [211, 139] on div at bounding box center [252, 146] width 159 height 15
click at [212, 143] on input "text" at bounding box center [253, 146] width 128 height 11
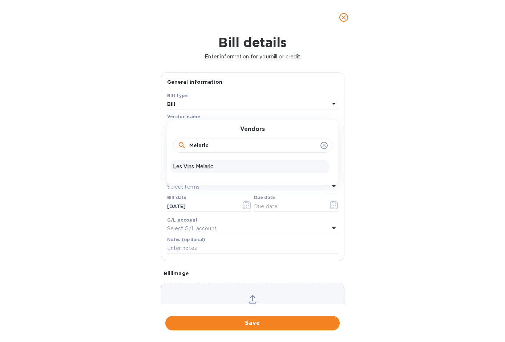
type input "Melaric"
click at [207, 164] on p "Les Vins Melaric" at bounding box center [250, 167] width 154 height 8
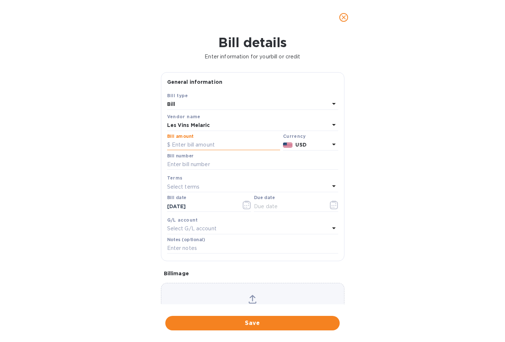
click at [213, 145] on input "text" at bounding box center [223, 145] width 113 height 11
type input "6,077.40"
click at [274, 166] on input "text" at bounding box center [252, 164] width 171 height 11
click at [332, 145] on icon at bounding box center [334, 145] width 4 height 2
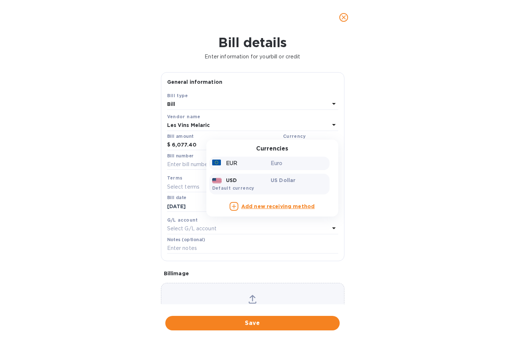
click at [243, 166] on div "EUR" at bounding box center [240, 163] width 59 height 11
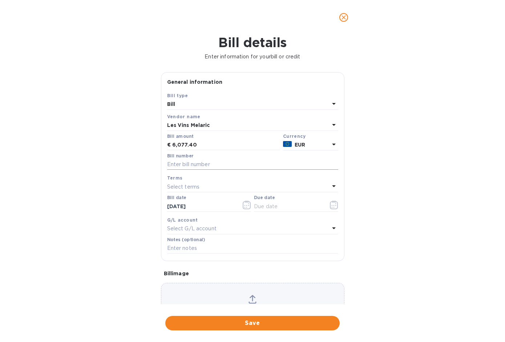
click at [220, 167] on input "text" at bounding box center [252, 164] width 171 height 11
paste input "F0004924"
type input "F0004924"
click at [333, 202] on icon "button" at bounding box center [334, 205] width 8 height 9
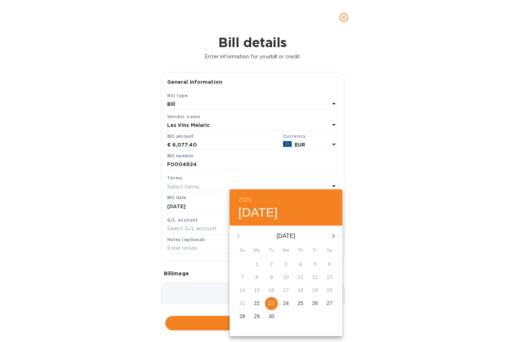
click at [272, 301] on p "23" at bounding box center [271, 303] width 6 height 7
type input "[DATE]"
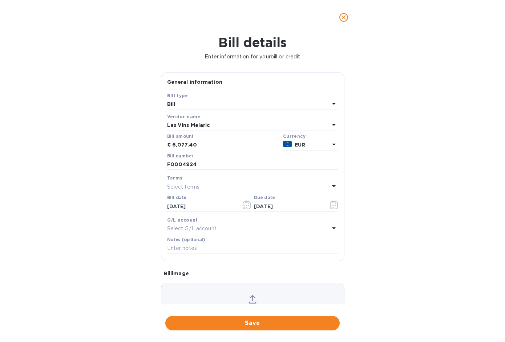
click at [194, 229] on p "Select G/L account" at bounding box center [191, 229] width 49 height 8
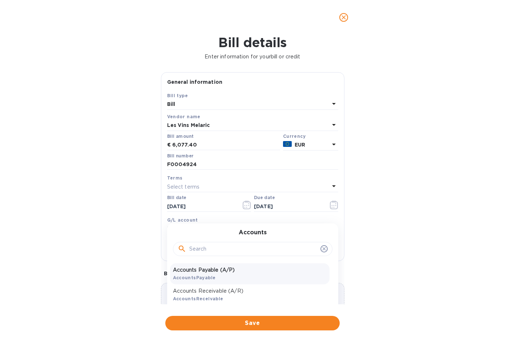
click at [196, 275] on div "Accounts Payable (A/P) AccountsPayable" at bounding box center [249, 274] width 159 height 21
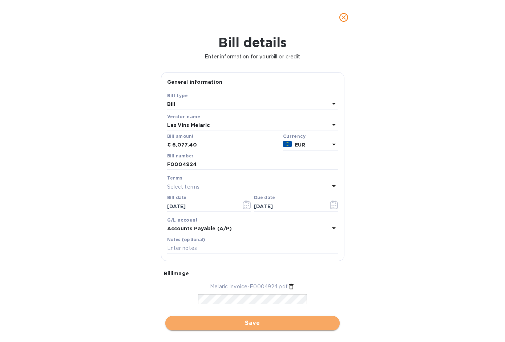
click at [253, 325] on span "Save" at bounding box center [252, 323] width 163 height 9
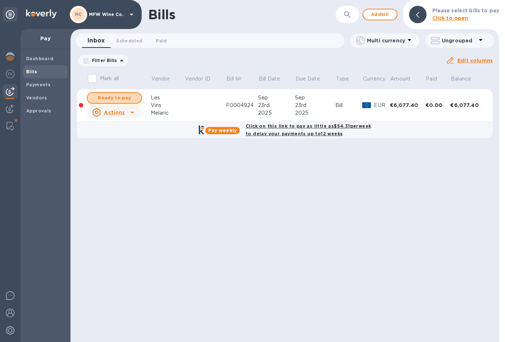
click at [121, 96] on span "Ready to pay" at bounding box center [114, 98] width 42 height 9
checkbox input "true"
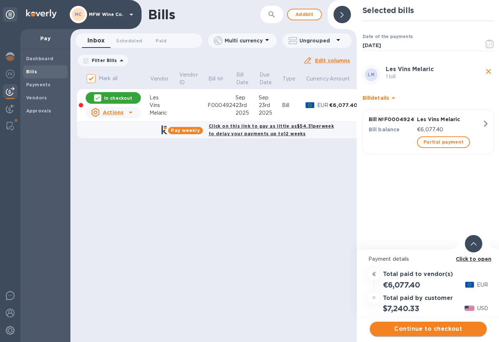
click at [407, 325] on button "Continue to checkout" at bounding box center [428, 329] width 117 height 15
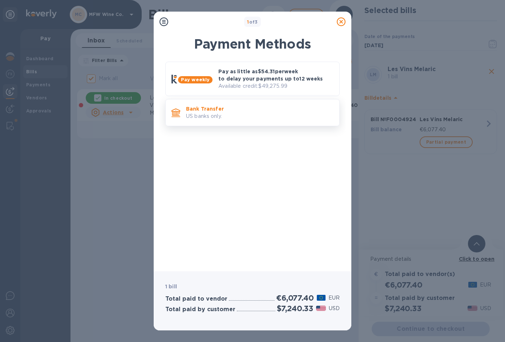
click at [217, 115] on p "US banks only." at bounding box center [259, 117] width 147 height 8
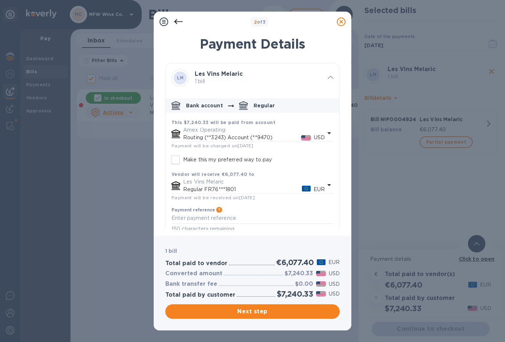
click at [212, 137] on p "Routing (**3243) Account (**9470)" at bounding box center [242, 138] width 118 height 8
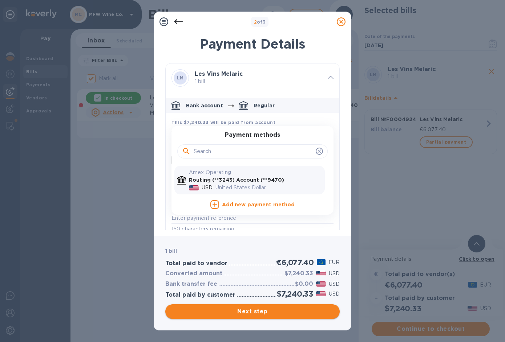
click at [235, 315] on span "Next step" at bounding box center [252, 312] width 163 height 9
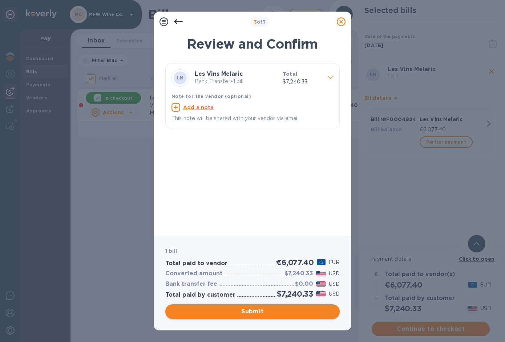
click at [256, 314] on span "Submit" at bounding box center [252, 312] width 163 height 9
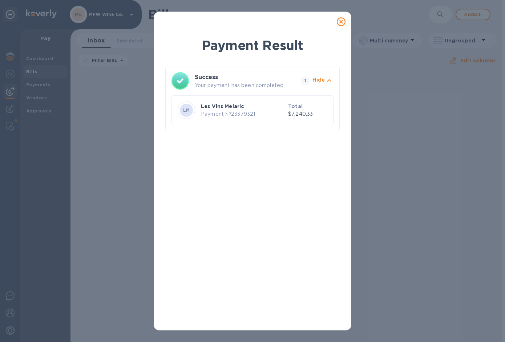
click at [339, 23] on icon at bounding box center [341, 21] width 9 height 9
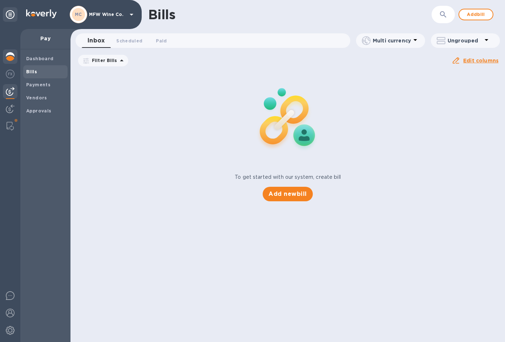
click at [10, 56] on img at bounding box center [10, 56] width 9 height 9
